Goal: Task Accomplishment & Management: Complete application form

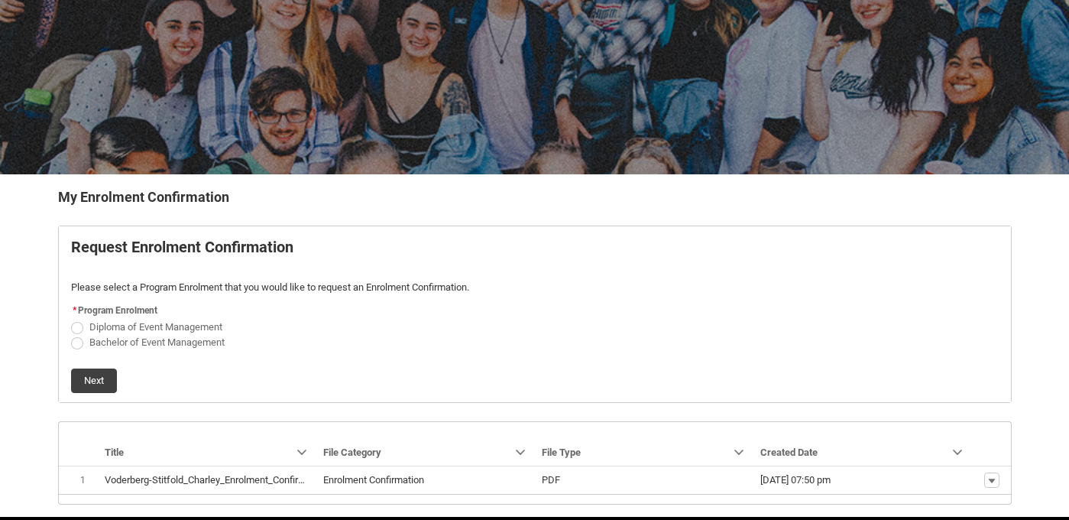
scroll to position [190, 0]
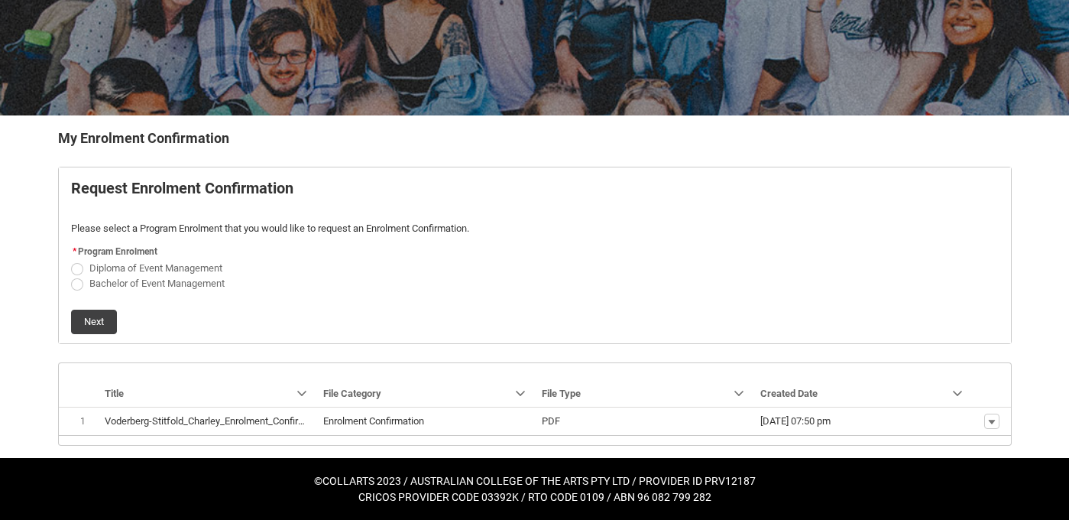
click at [76, 287] on span "REDU_Generate_Enrolment_Confirmation flow" at bounding box center [77, 284] width 12 height 12
click at [71, 275] on input "Bachelor of Event Management" at bounding box center [70, 274] width 1 height 1
radio input "true"
click at [95, 318] on button "Next" at bounding box center [94, 322] width 46 height 24
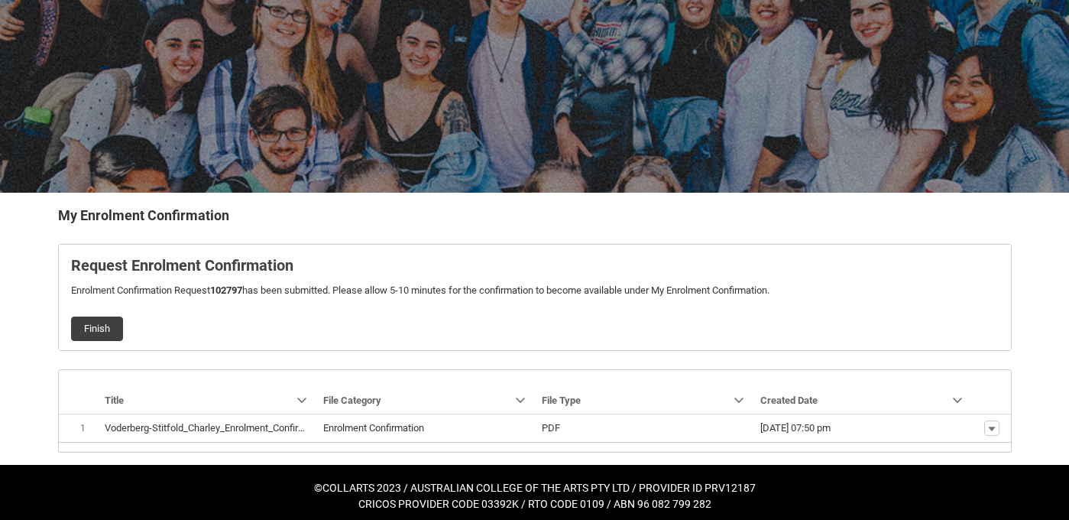
scroll to position [120, 0]
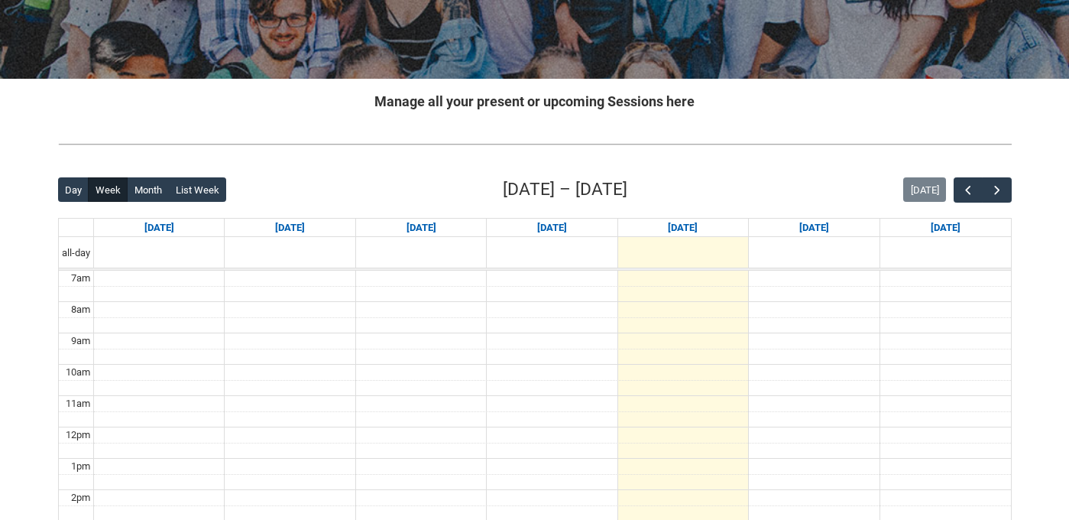
scroll to position [336, 0]
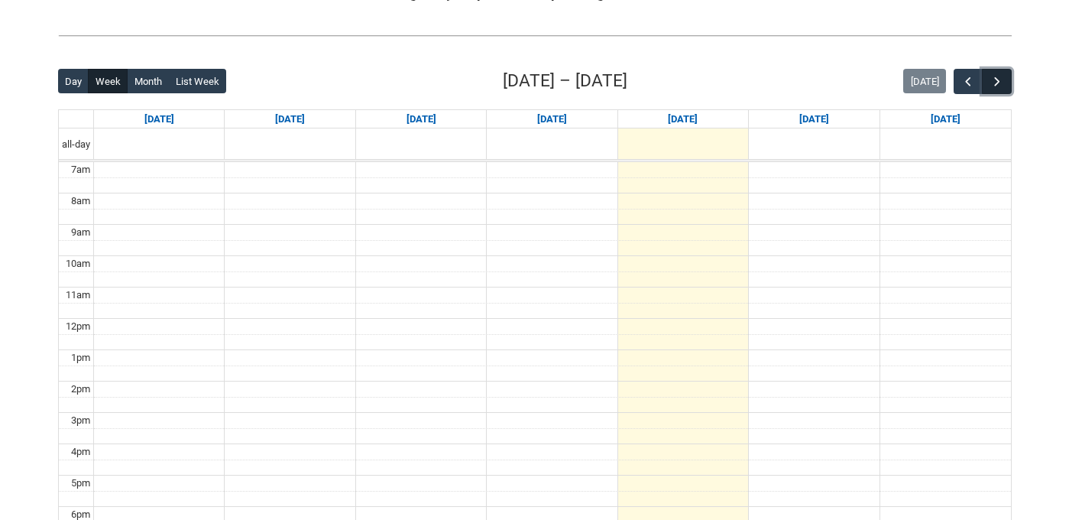
click at [1003, 89] on span "button" at bounding box center [997, 81] width 15 height 15
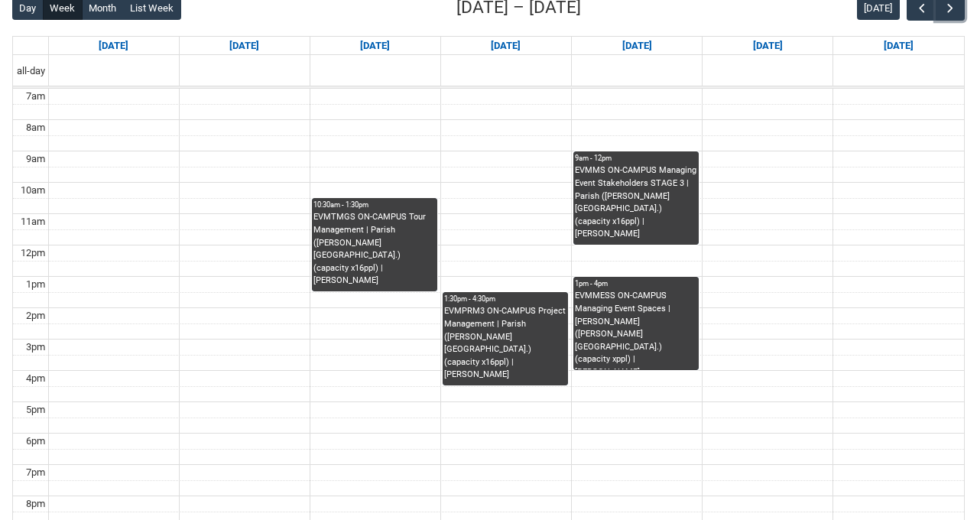
scroll to position [410, 0]
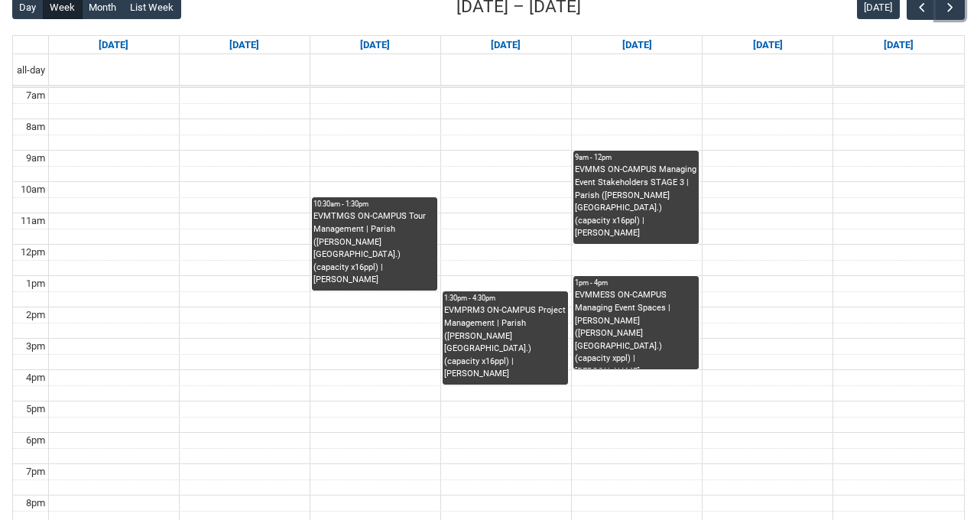
drag, startPoint x: 656, startPoint y: 222, endPoint x: 605, endPoint y: 173, distance: 70.3
click at [605, 173] on div "EVMMS ON-CAMPUS Managing Event Stakeholders STAGE 3 | Parish ([PERSON_NAME][GEO…" at bounding box center [636, 203] width 122 height 79
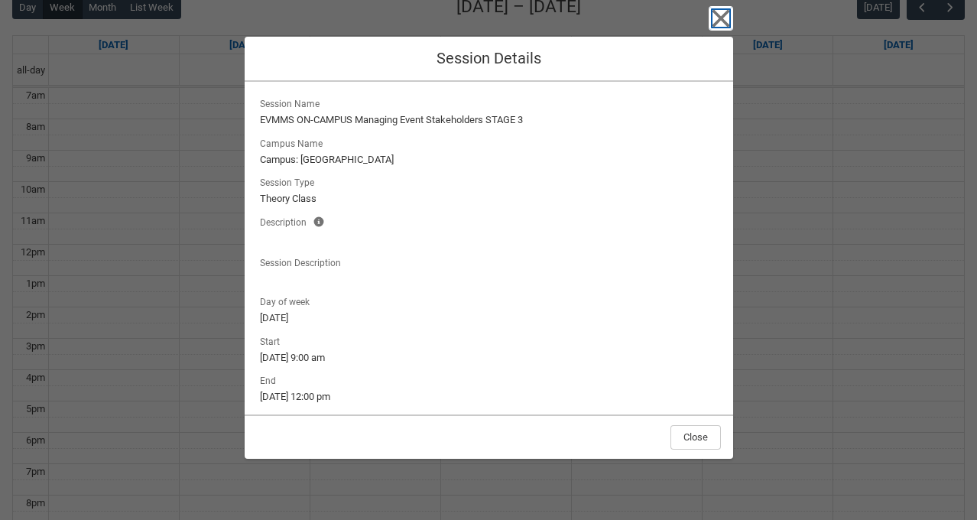
click at [722, 11] on icon "button" at bounding box center [721, 18] width 24 height 24
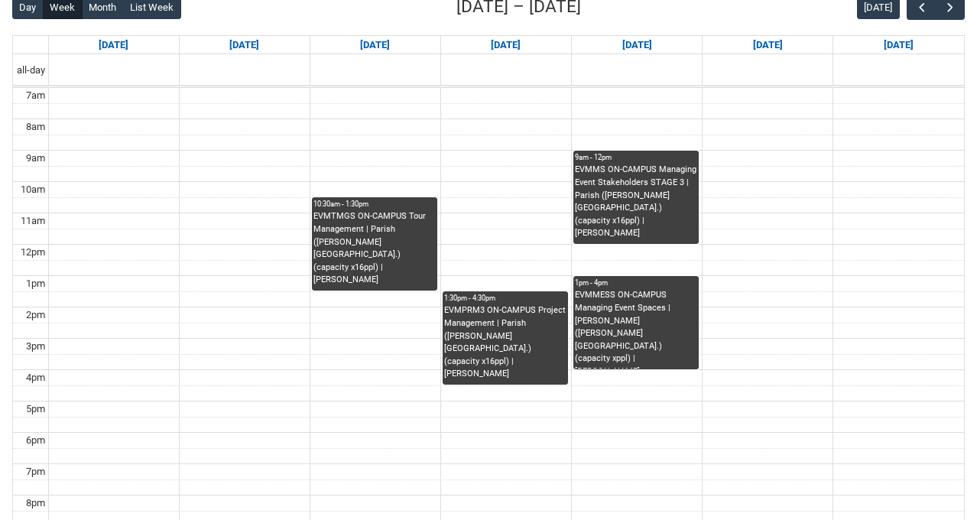
click at [362, 247] on div "EVMTMGS ON-CAMPUS Tour Management | Parish ([PERSON_NAME][GEOGRAPHIC_DATA].) (c…" at bounding box center [374, 248] width 122 height 76
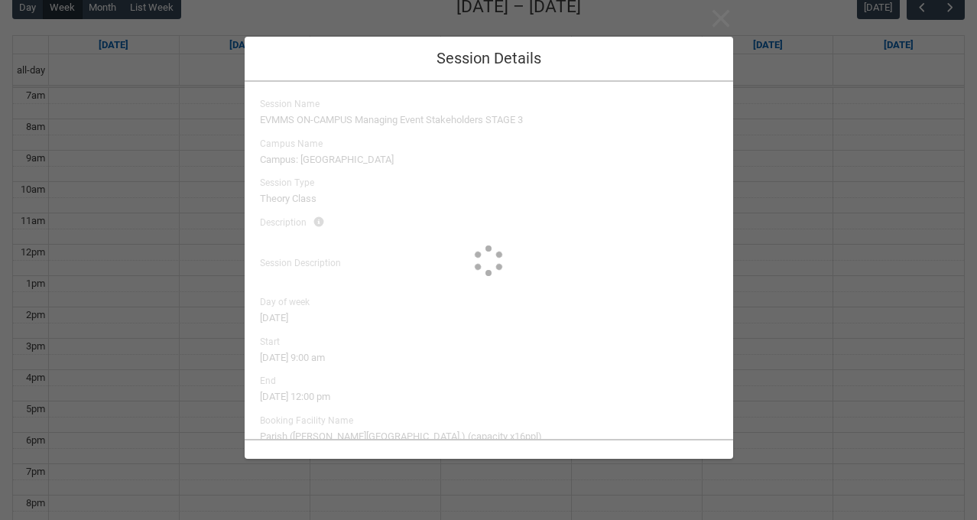
type input "[PERSON_NAME]"
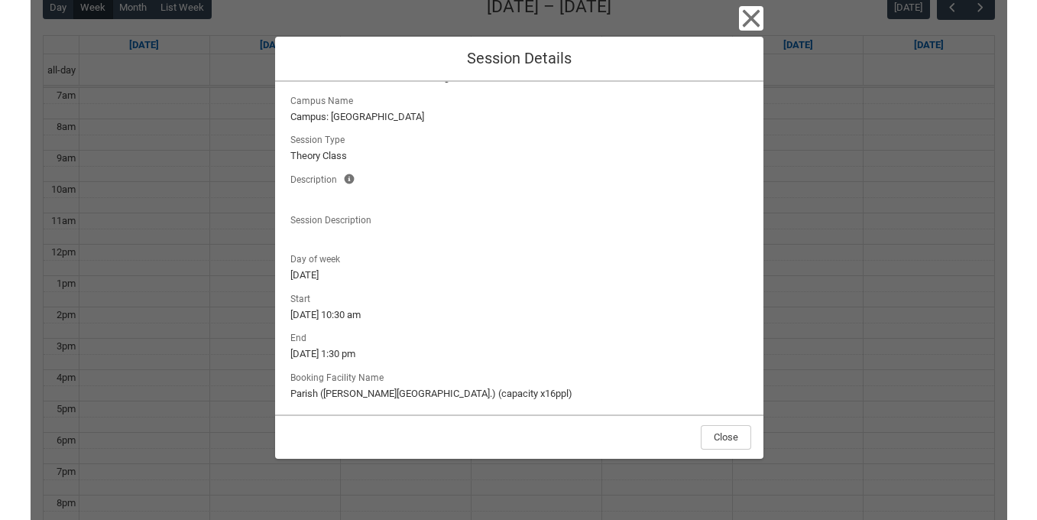
scroll to position [0, 0]
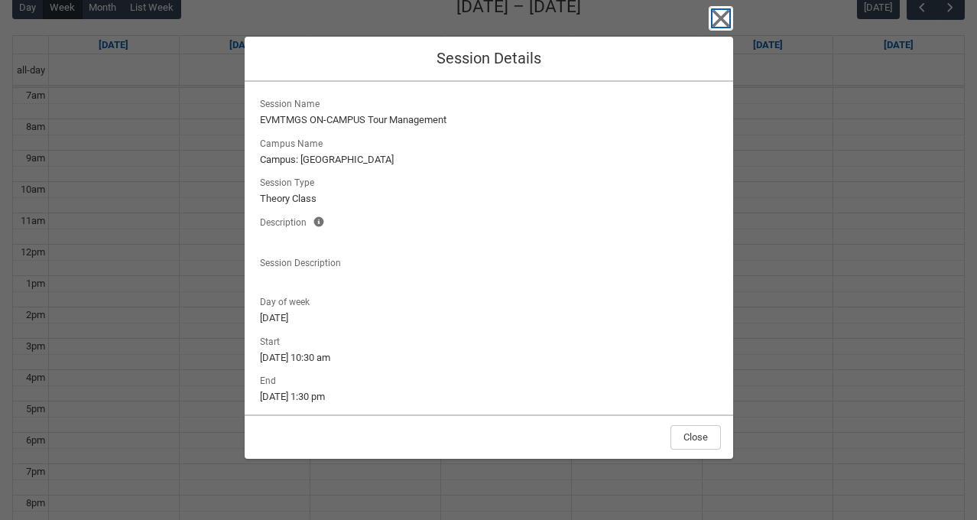
click at [719, 18] on icon "button" at bounding box center [721, 19] width 18 height 18
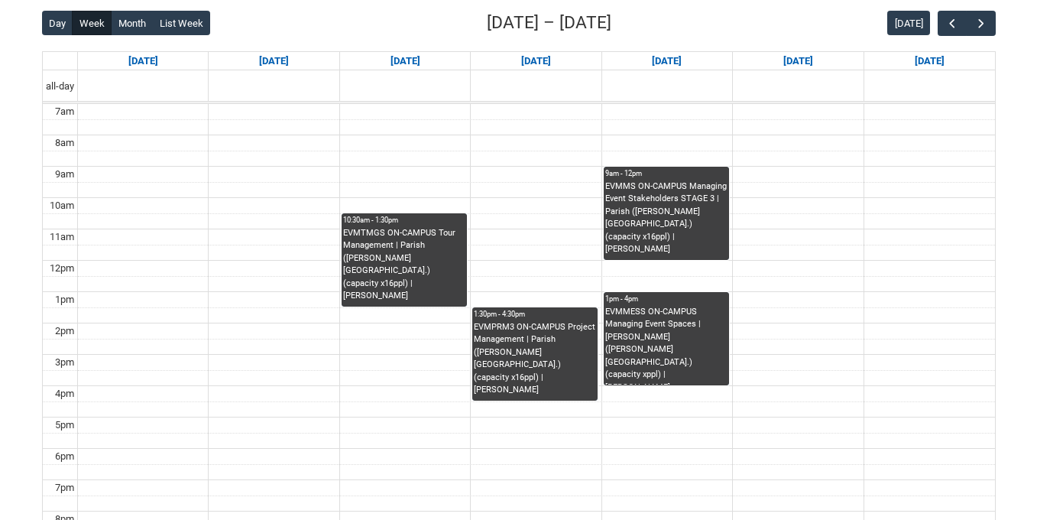
scroll to position [392, 0]
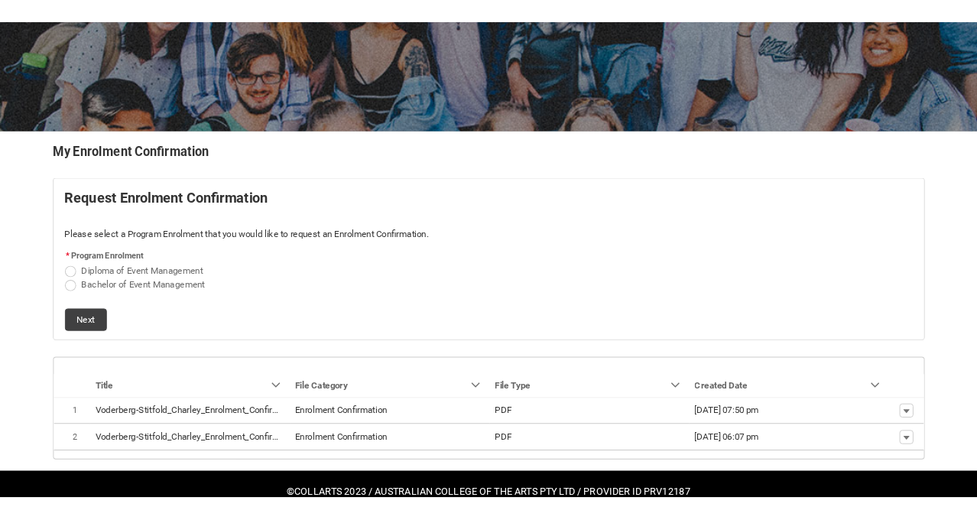
scroll to position [219, 0]
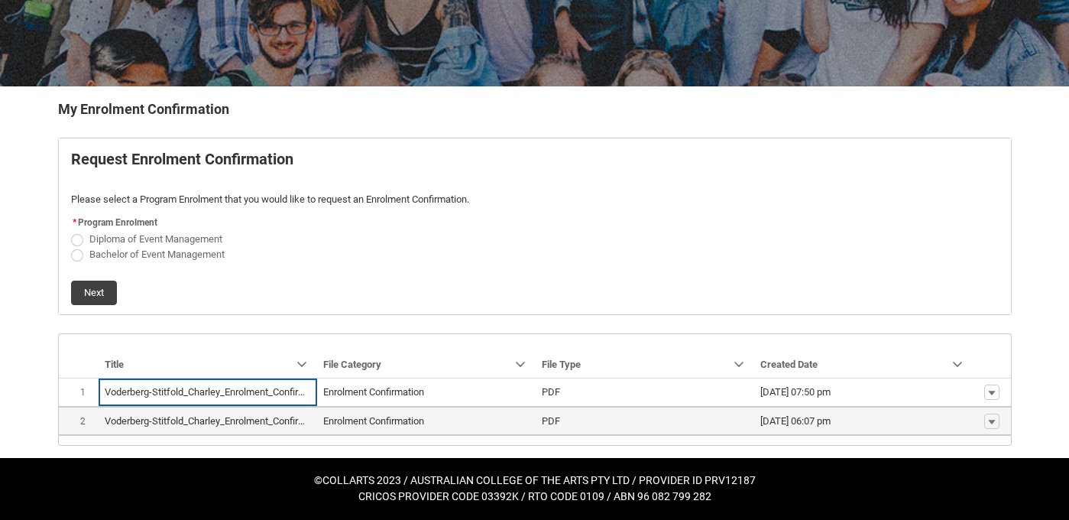
click at [528, 420] on span "Enrolment Confirmation" at bounding box center [426, 420] width 206 height 15
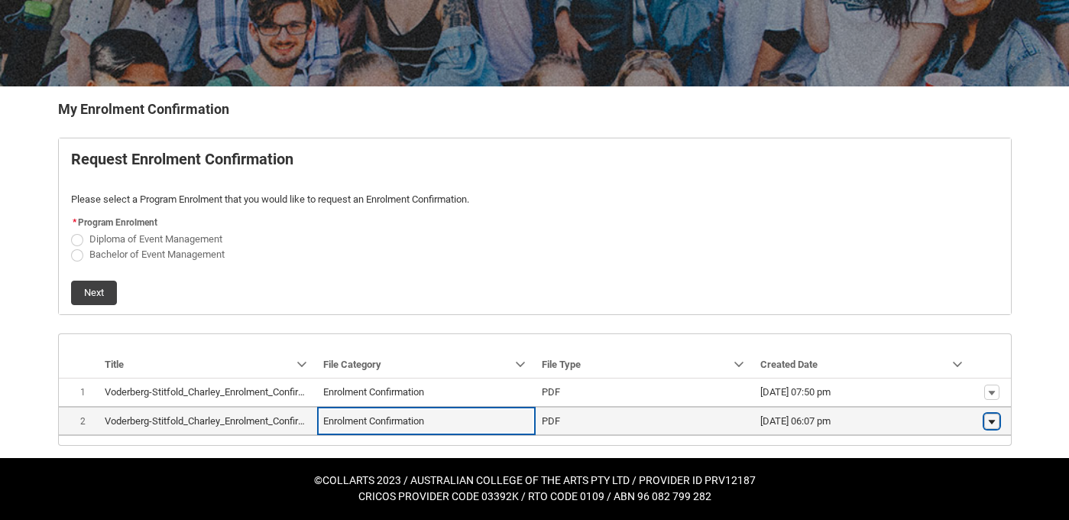
click at [988, 417] on lightning-primitive-icon "button" at bounding box center [991, 421] width 9 height 11
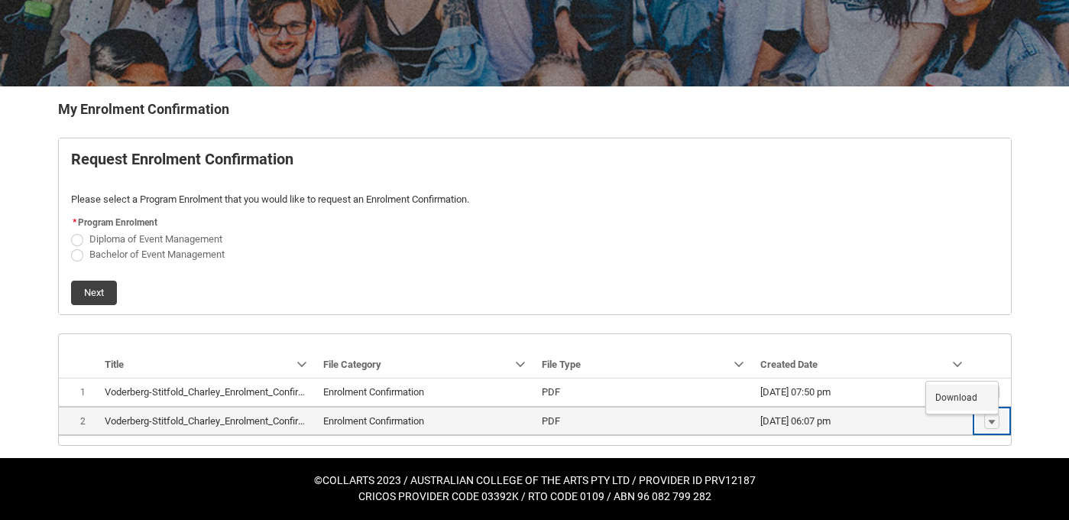
click at [965, 393] on span "Download" at bounding box center [957, 398] width 42 height 14
